Goal: Task Accomplishment & Management: Use online tool/utility

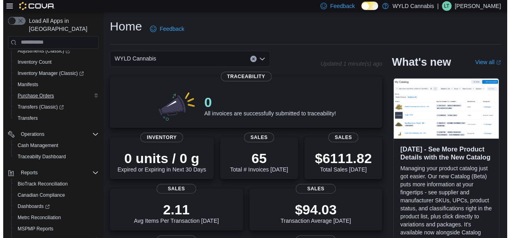
scroll to position [96, 0]
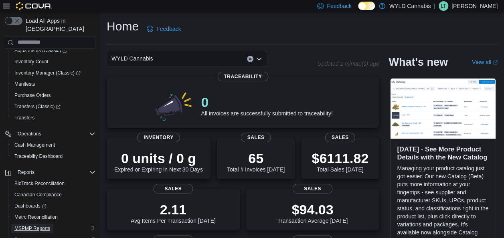
click at [22, 224] on span "MSPMP Reports" at bounding box center [32, 229] width 36 height 10
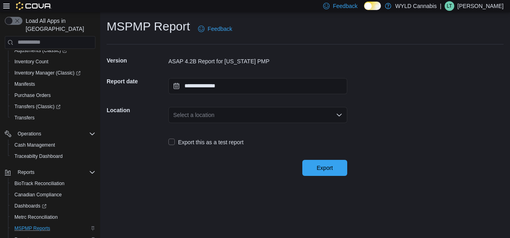
click at [193, 117] on div "Select a location" at bounding box center [257, 115] width 179 height 16
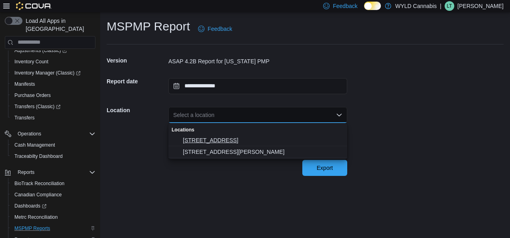
click at [192, 138] on span "[STREET_ADDRESS]" at bounding box center [263, 140] width 160 height 8
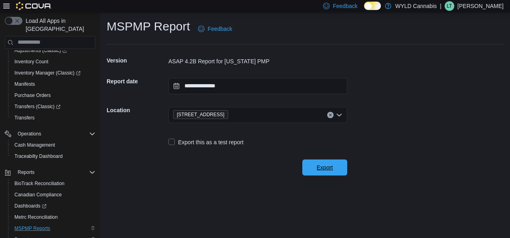
click at [331, 162] on span "Export" at bounding box center [324, 168] width 35 height 16
